Goal: Communication & Community: Ask a question

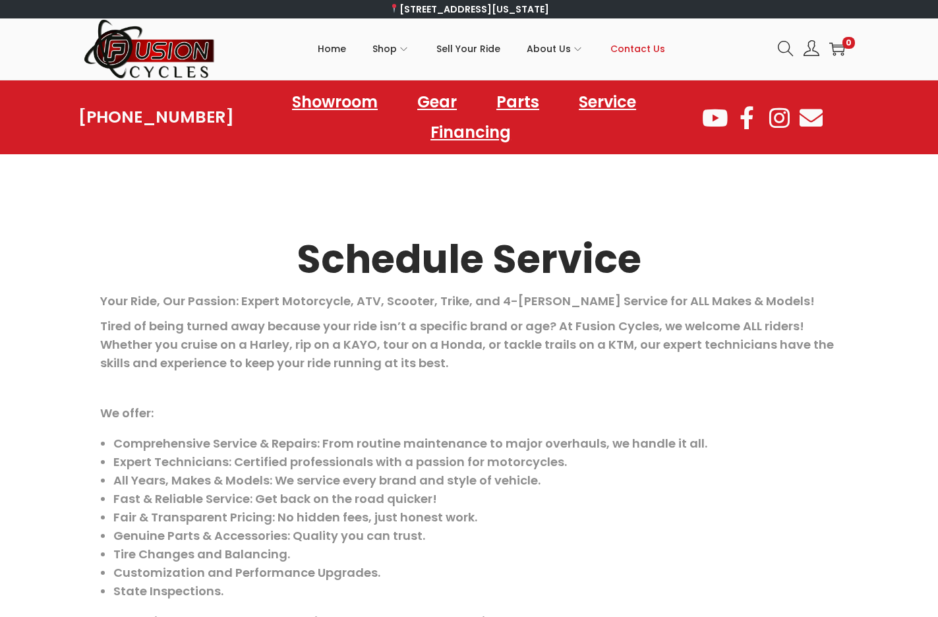
click at [625, 45] on span "Contact Us" at bounding box center [637, 48] width 55 height 33
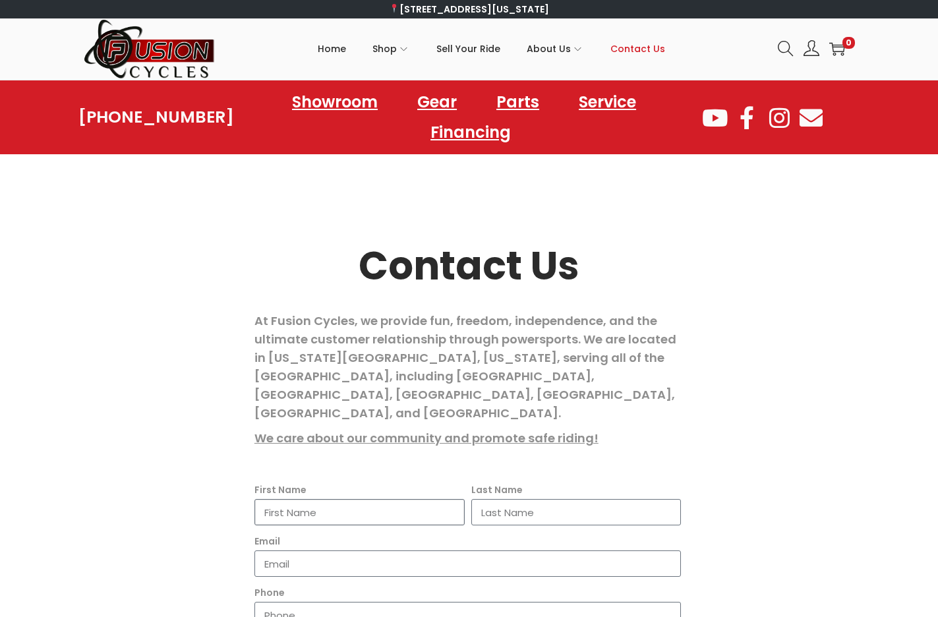
drag, startPoint x: 0, startPoint y: 0, endPoint x: 362, endPoint y: 495, distance: 613.5
click at [362, 499] on input "First Name" at bounding box center [359, 512] width 210 height 26
type input "Kathy"
type input "Pierson"
type input "kathylynnpierson@gmail.com"
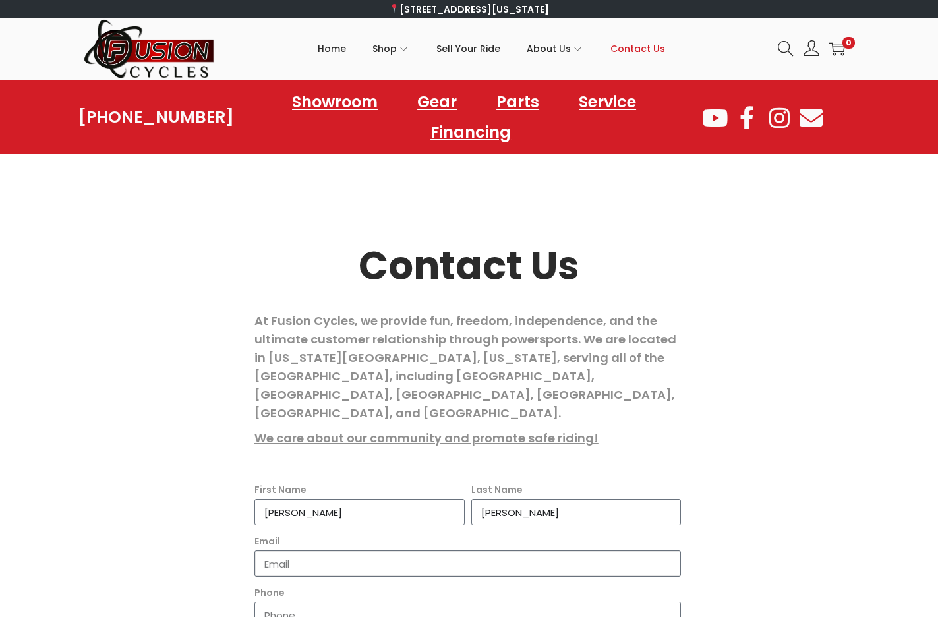
type input "4342270503"
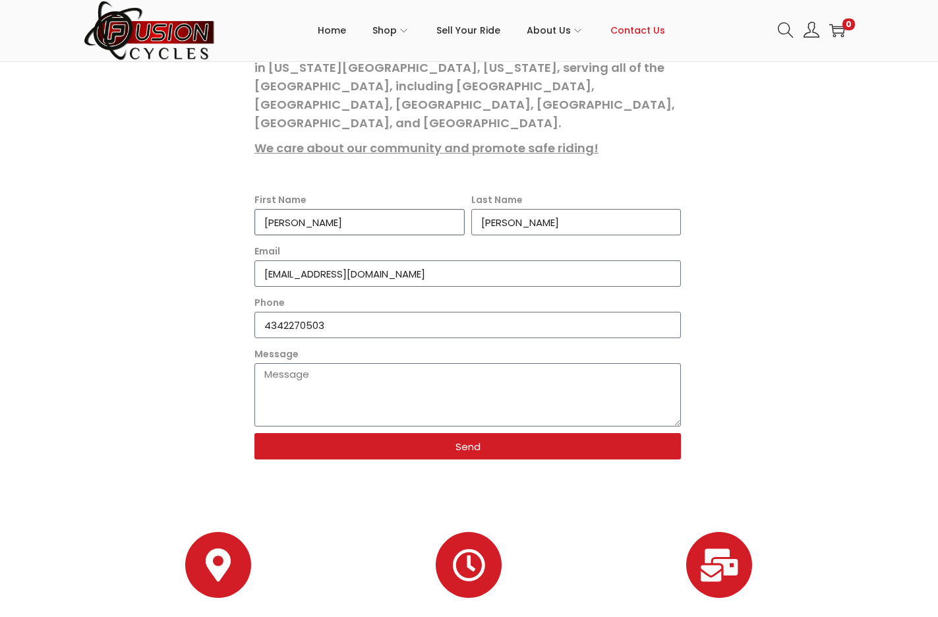
scroll to position [329, 0]
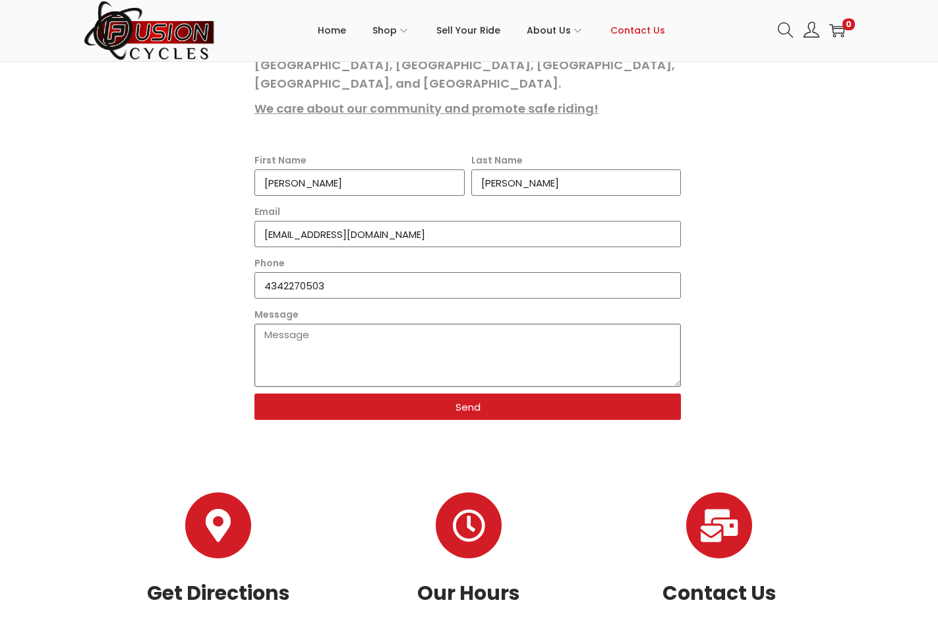
click at [397, 324] on textarea "Message" at bounding box center [467, 355] width 427 height 63
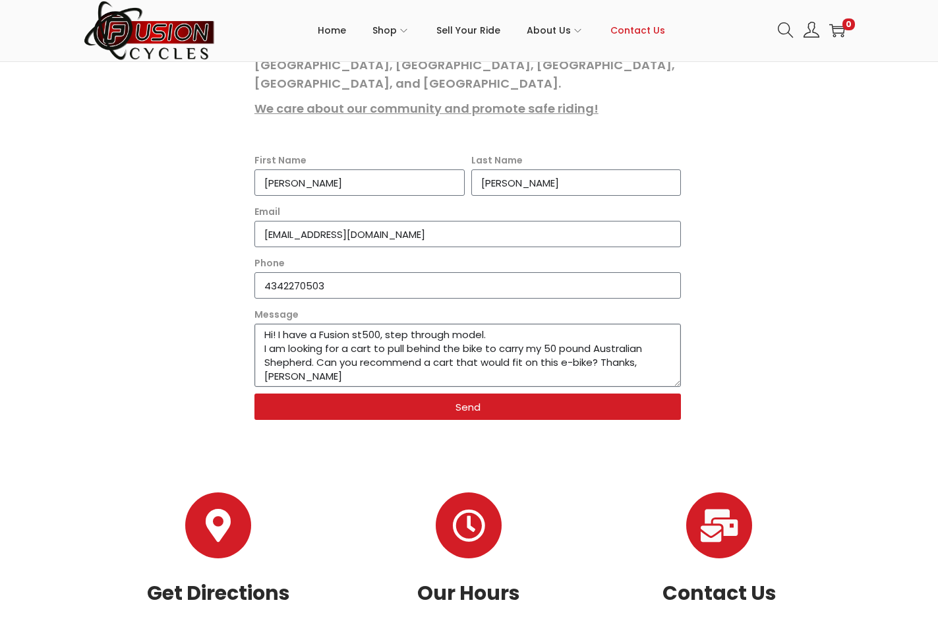
type textarea "Hi! I have a Fusion st500, step through model. I am looking for a cart to pull …"
click at [468, 402] on span "Send" at bounding box center [467, 407] width 25 height 10
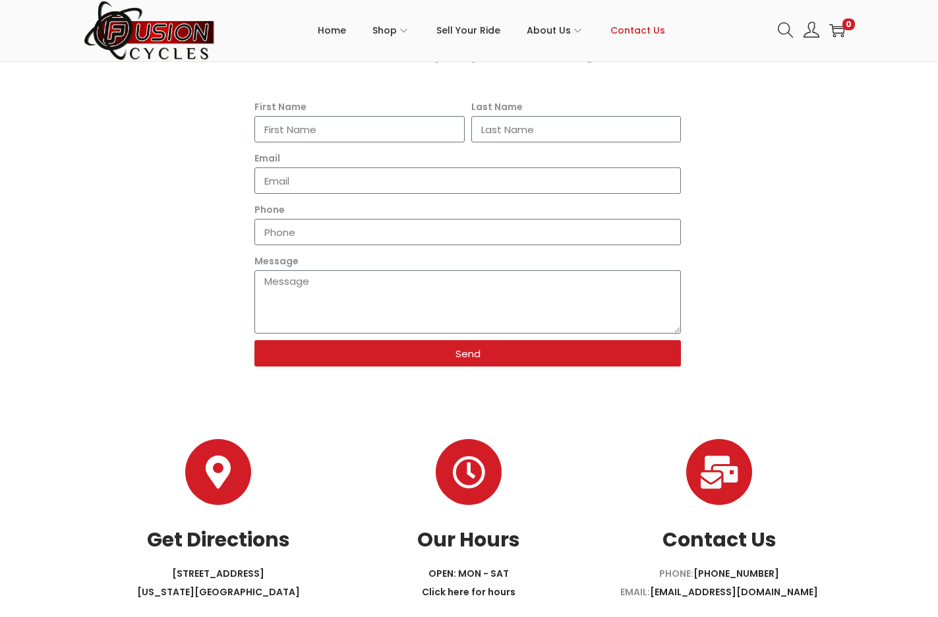
scroll to position [400, 0]
